Goal: Task Accomplishment & Management: Manage account settings

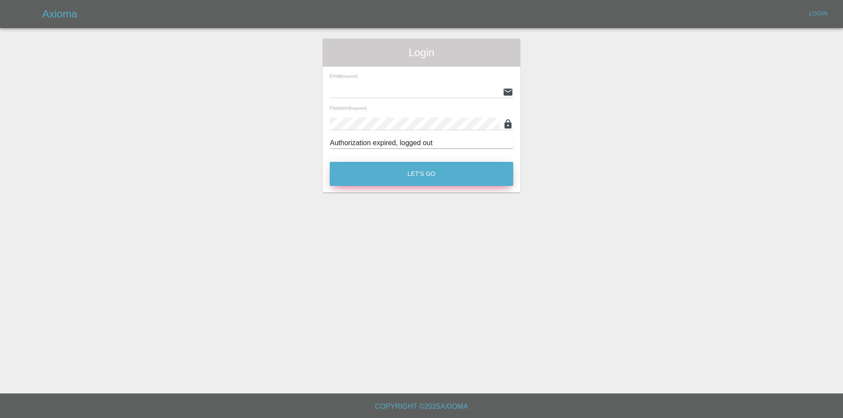
type input "[EMAIL_ADDRESS][DOMAIN_NAME]"
click at [475, 176] on button "Let's Go" at bounding box center [422, 174] width 184 height 24
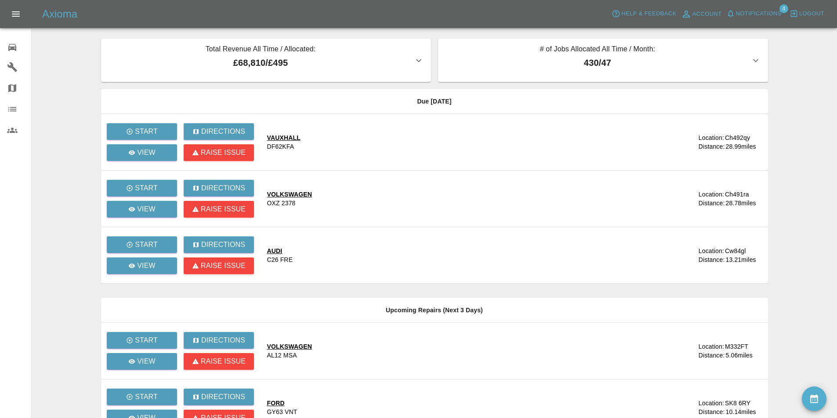
click at [749, 11] on span "Notifications" at bounding box center [759, 14] width 46 height 10
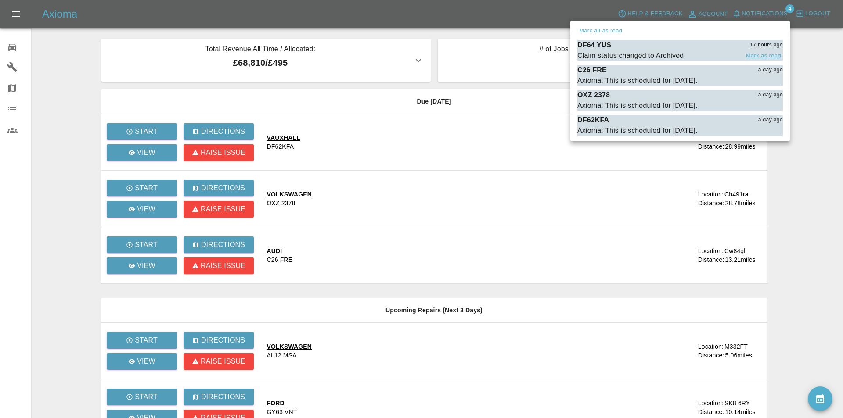
click at [762, 56] on button "Mark as read" at bounding box center [763, 56] width 39 height 10
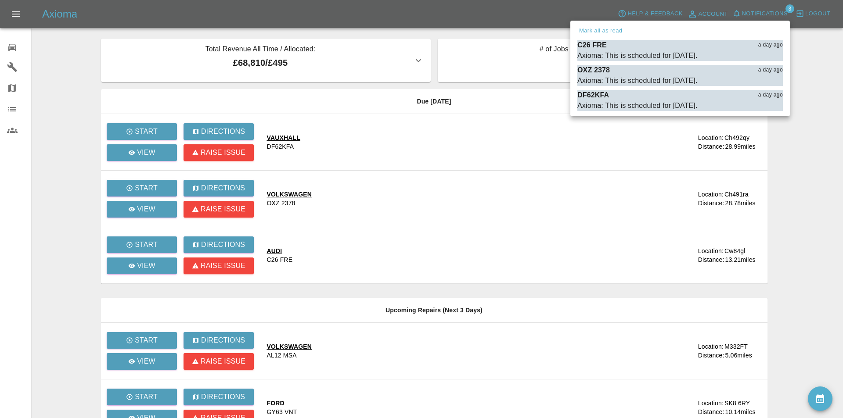
click at [337, 13] on div at bounding box center [421, 209] width 843 height 418
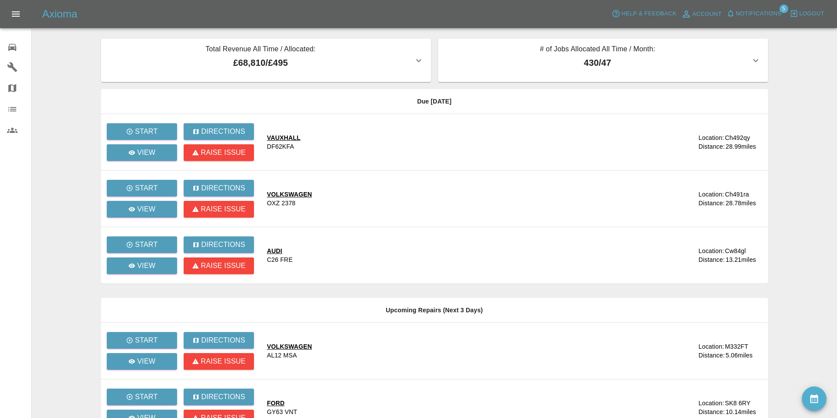
click at [753, 12] on span "Notifications" at bounding box center [759, 14] width 46 height 10
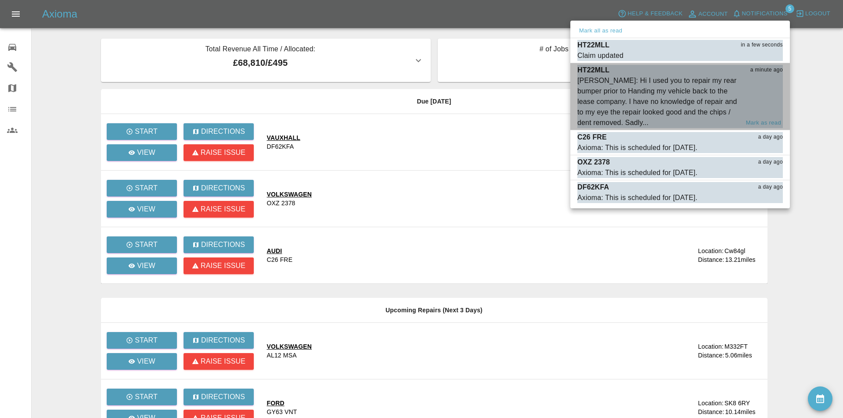
click at [644, 88] on div "[PERSON_NAME]: Hi I used you to repair my rear bumper prior to Handing my vehic…" at bounding box center [658, 102] width 162 height 53
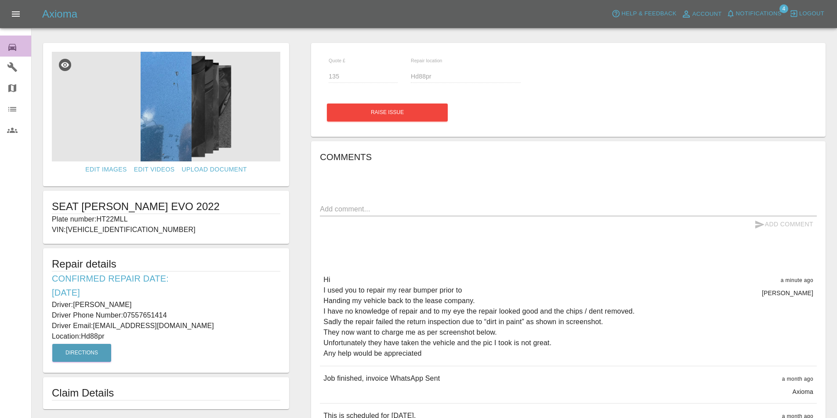
click at [8, 41] on div "0" at bounding box center [19, 46] width 25 height 13
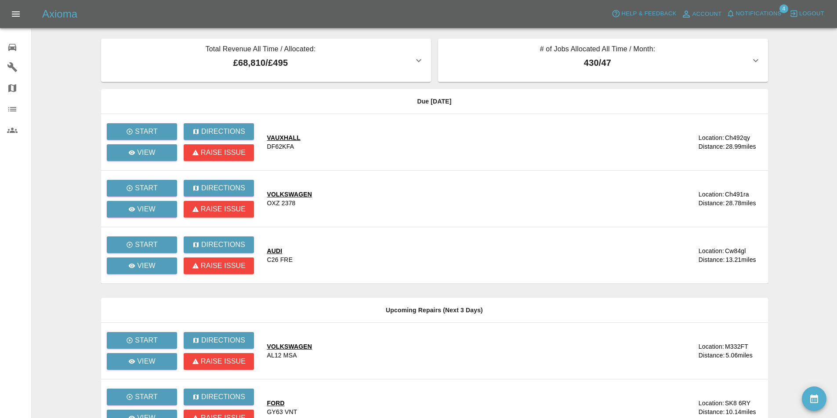
click at [756, 10] on span "Notifications" at bounding box center [759, 14] width 46 height 10
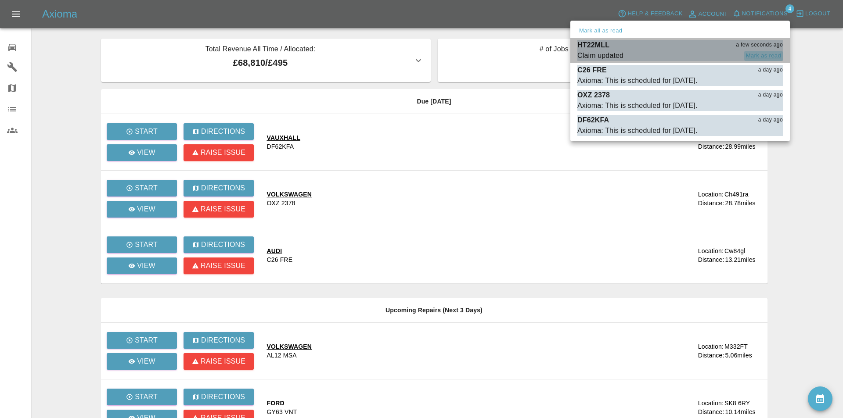
click at [762, 54] on button "Mark as read" at bounding box center [763, 56] width 39 height 10
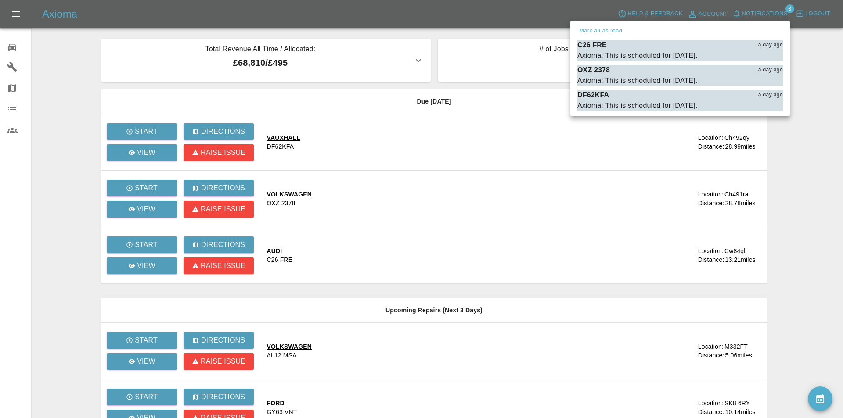
click at [74, 54] on div at bounding box center [421, 209] width 843 height 418
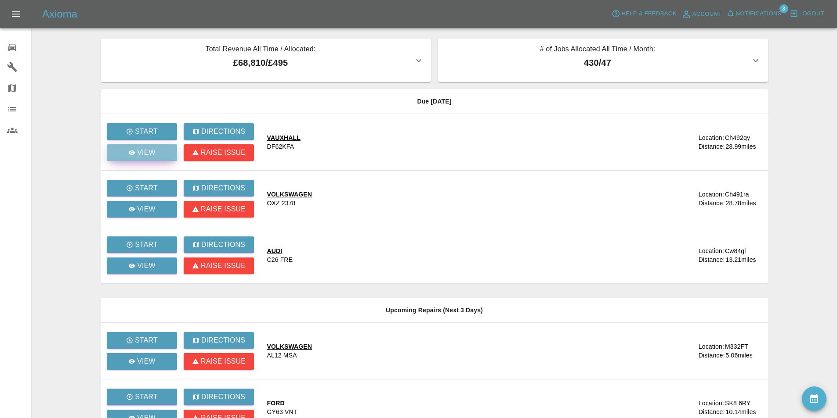
click at [139, 152] on p "View" at bounding box center [146, 153] width 18 height 11
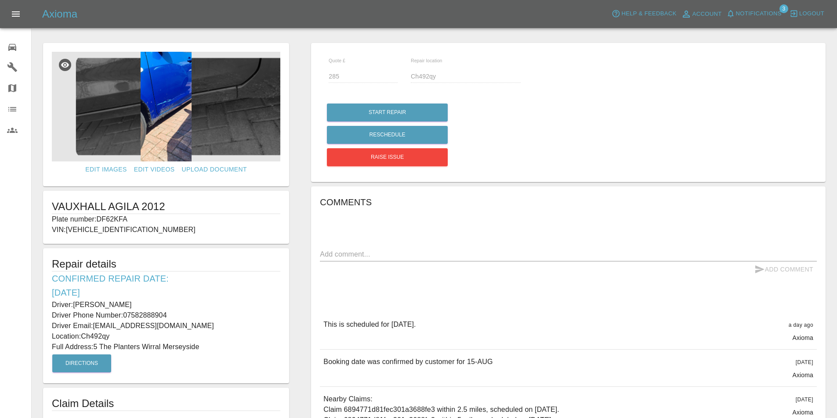
click at [18, 51] on div "0" at bounding box center [19, 46] width 25 height 13
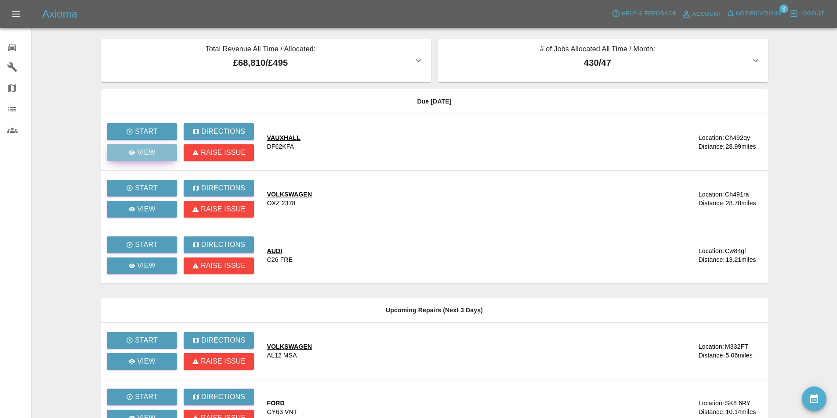
click at [144, 151] on p "View" at bounding box center [146, 153] width 18 height 11
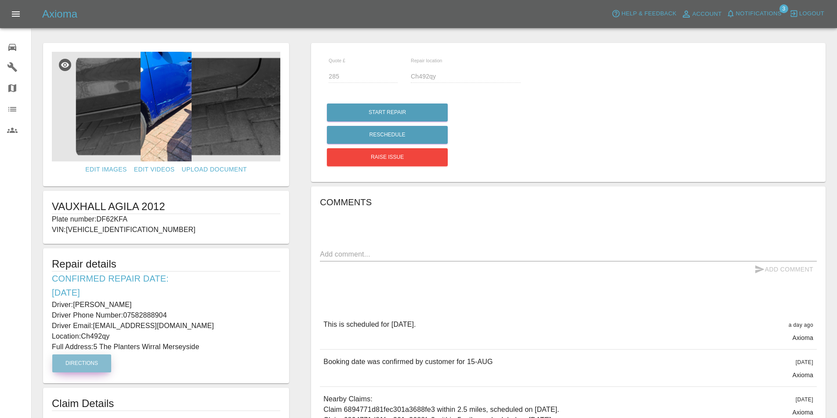
click at [90, 361] on button "Directions" at bounding box center [81, 364] width 59 height 18
click at [7, 48] on link "0 Repair home" at bounding box center [15, 46] width 31 height 21
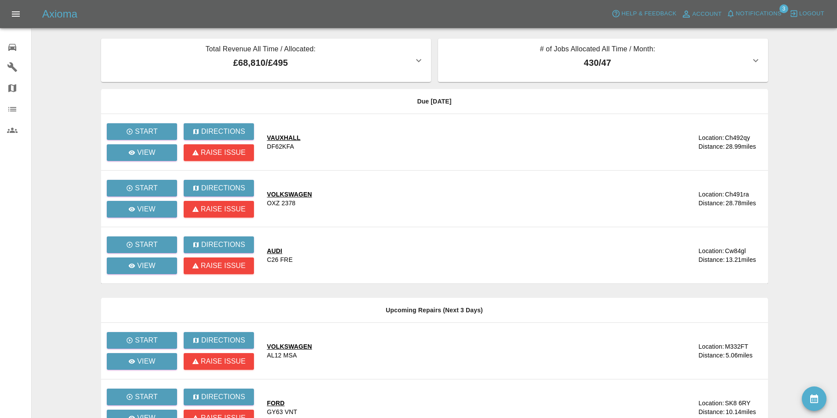
click at [58, 115] on main "Total Revenue All Time / Allocated: £68,810 / £495 Sprayway Smart Repairs NW : …" at bounding box center [418, 296] width 837 height 592
